Goal: Transaction & Acquisition: Obtain resource

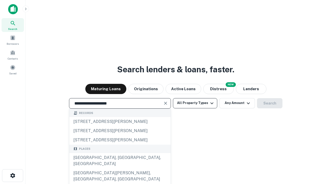
click at [120, 168] on div "[GEOGRAPHIC_DATA], [GEOGRAPHIC_DATA], [GEOGRAPHIC_DATA]" at bounding box center [119, 160] width 101 height 15
type input "**********"
click at [195, 103] on button "All Property Types" at bounding box center [195, 103] width 44 height 10
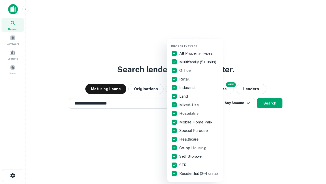
click at [199, 43] on button "button" at bounding box center [199, 43] width 56 height 0
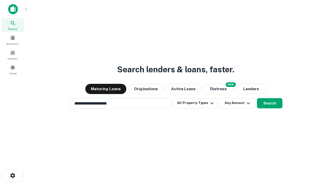
scroll to position [8, 0]
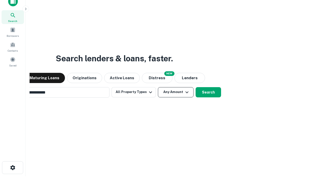
click at [158, 87] on button "Any Amount" at bounding box center [176, 92] width 36 height 10
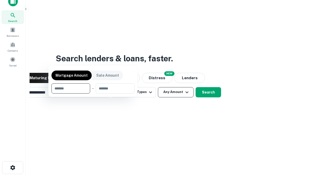
scroll to position [8, 0]
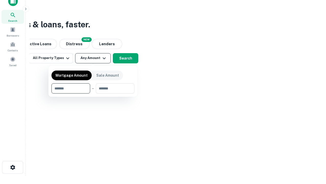
type input "*******"
click at [93, 93] on button "button" at bounding box center [93, 93] width 83 height 0
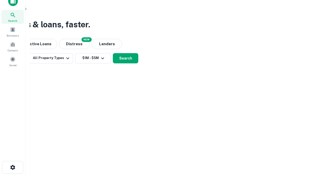
scroll to position [3, 94]
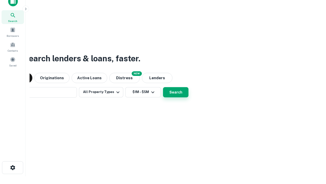
click at [163, 87] on button "Search" at bounding box center [175, 92] width 25 height 10
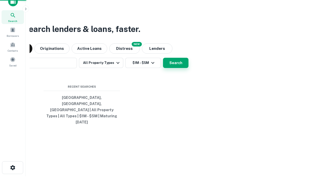
scroll to position [14, 144]
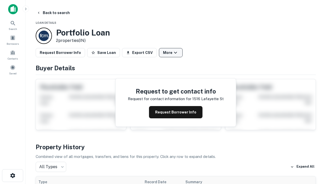
click at [171, 53] on button "More" at bounding box center [171, 52] width 24 height 9
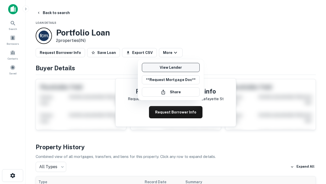
click at [171, 67] on link "View Lender" at bounding box center [171, 67] width 58 height 9
